Goal: Contribute content: Add original content to the website for others to see

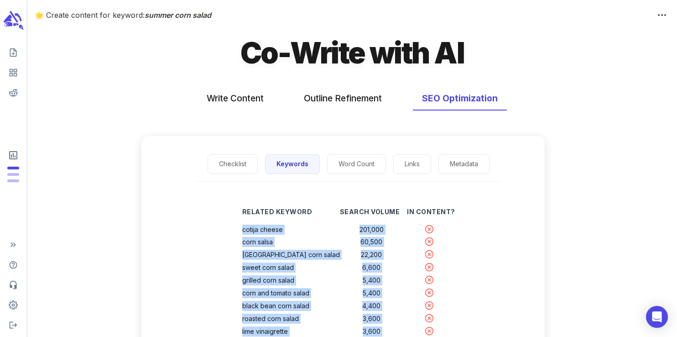
click at [19, 18] on icon "scrollable content" at bounding box center [20, 19] width 2 height 4
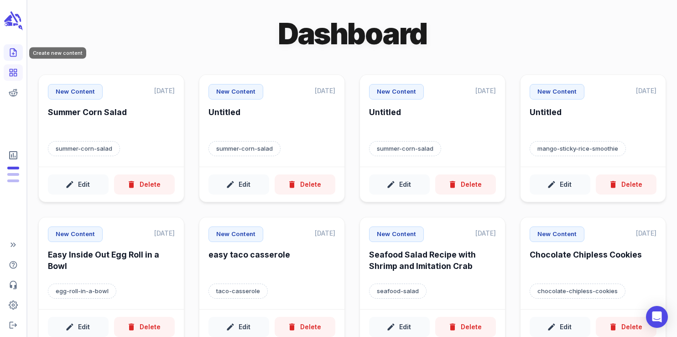
click at [13, 56] on icon "Create new content" at bounding box center [13, 53] width 6 height 8
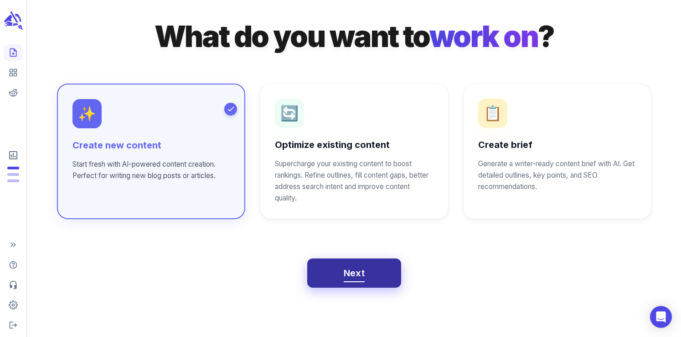
click at [351, 268] on span "Next" at bounding box center [354, 273] width 21 height 16
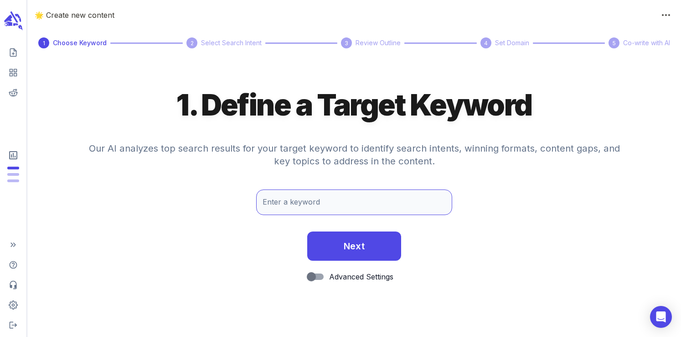
click at [317, 206] on input "Enter a keyword" at bounding box center [354, 202] width 196 height 26
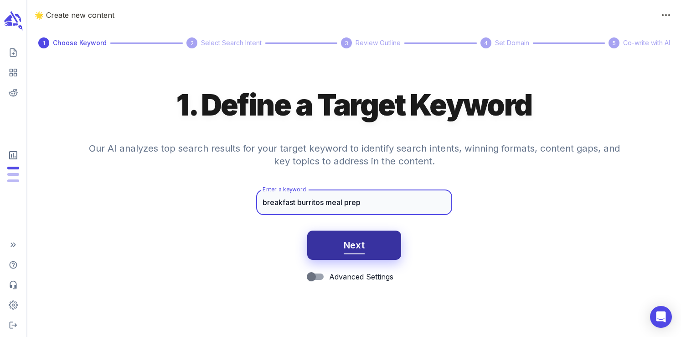
type input "breakfast burritos meal prep"
click at [343, 251] on button "Next" at bounding box center [354, 244] width 94 height 29
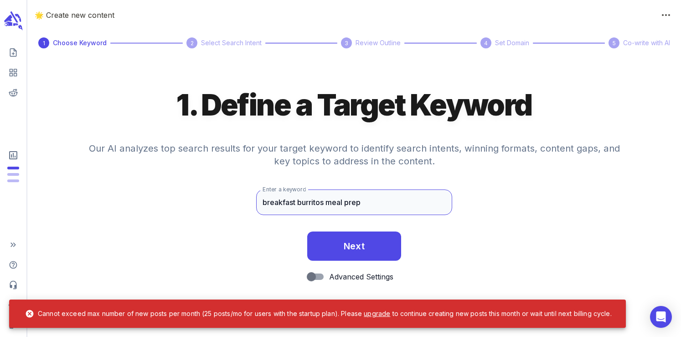
click at [288, 201] on input "breakfast burritos meal prep" at bounding box center [354, 202] width 196 height 26
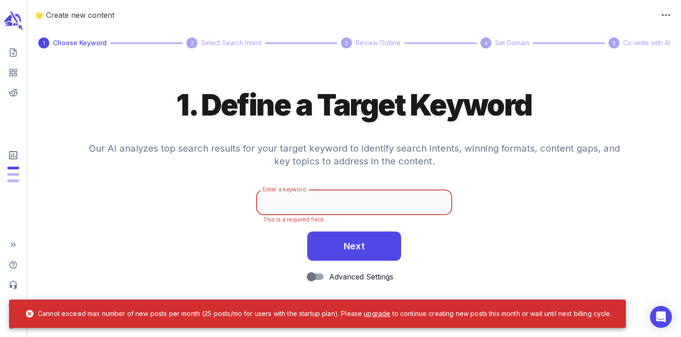
click at [229, 169] on h4 "Our AI analyzes top search results for your target keyword to identify search i…" at bounding box center [354, 160] width 547 height 58
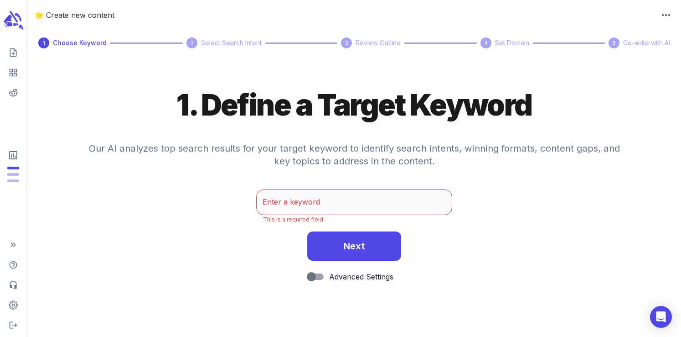
click at [12, 20] on icon "scrollable content" at bounding box center [13, 20] width 21 height 21
